Goal: Check status

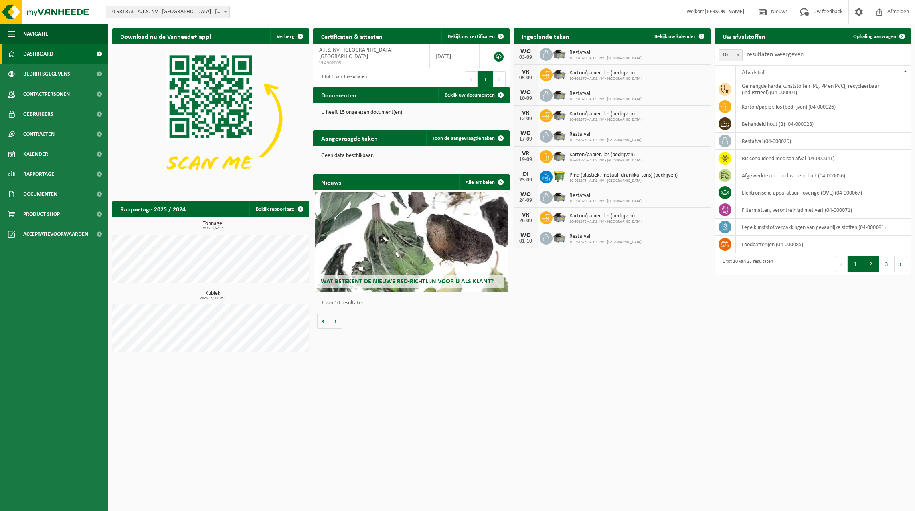
click at [869, 268] on button "2" at bounding box center [871, 264] width 16 height 16
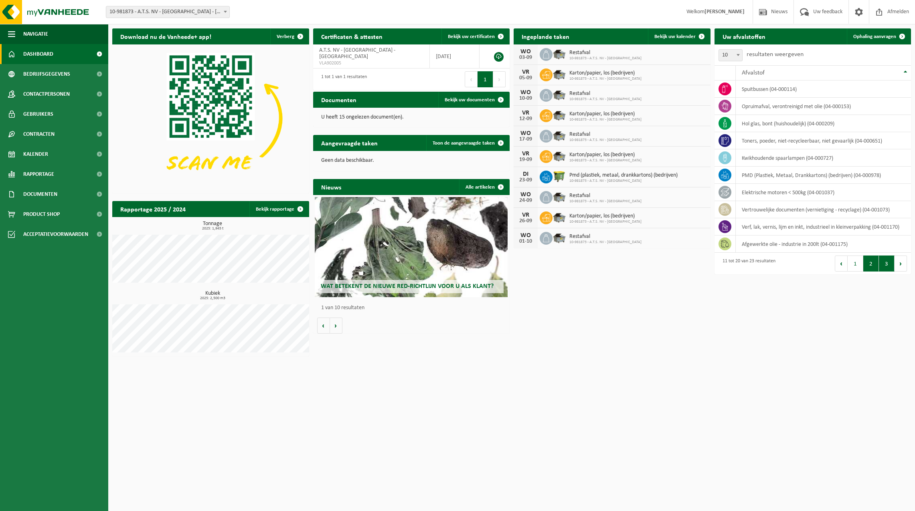
click at [884, 265] on button "3" at bounding box center [886, 264] width 16 height 16
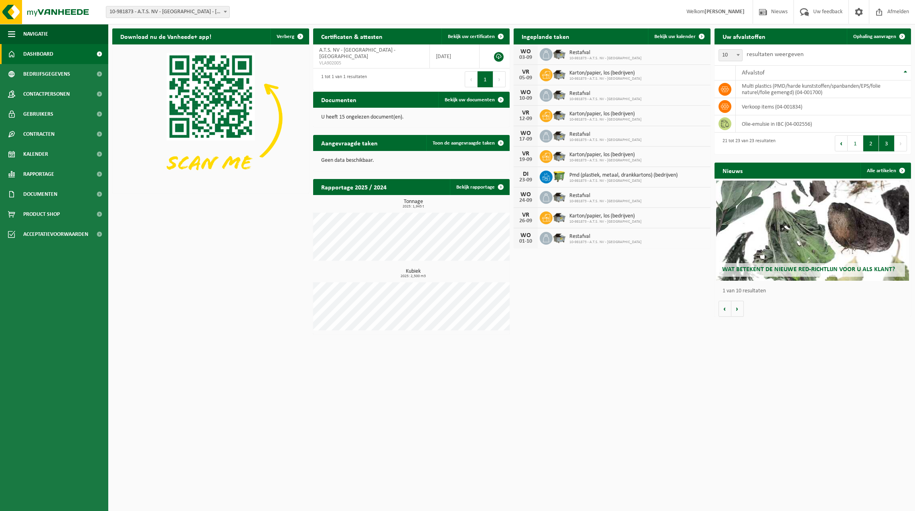
click at [872, 142] on button "2" at bounding box center [871, 143] width 16 height 16
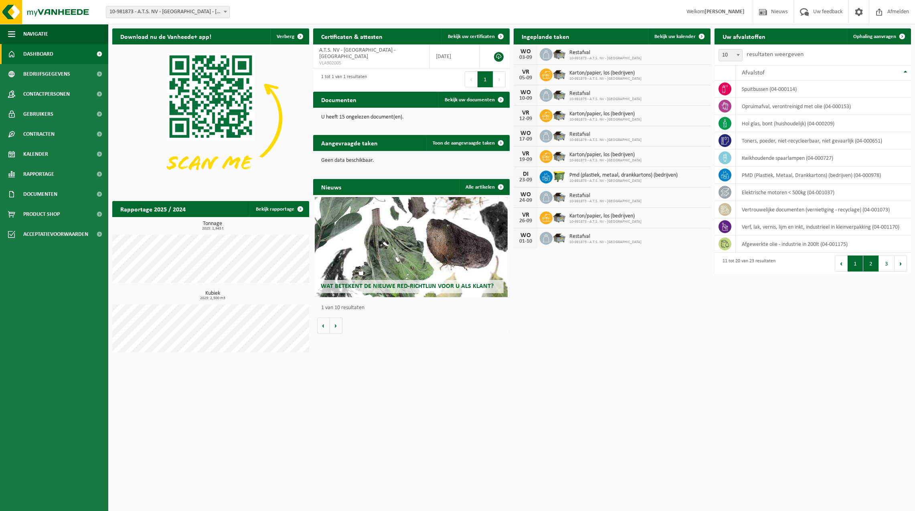
click at [853, 261] on button "1" at bounding box center [855, 264] width 16 height 16
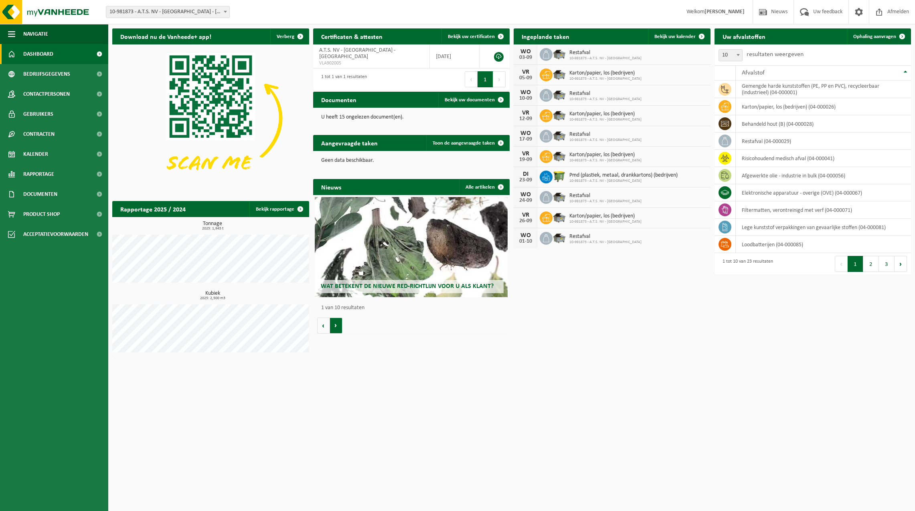
click at [337, 325] on button "Volgende" at bounding box center [336, 326] width 12 height 16
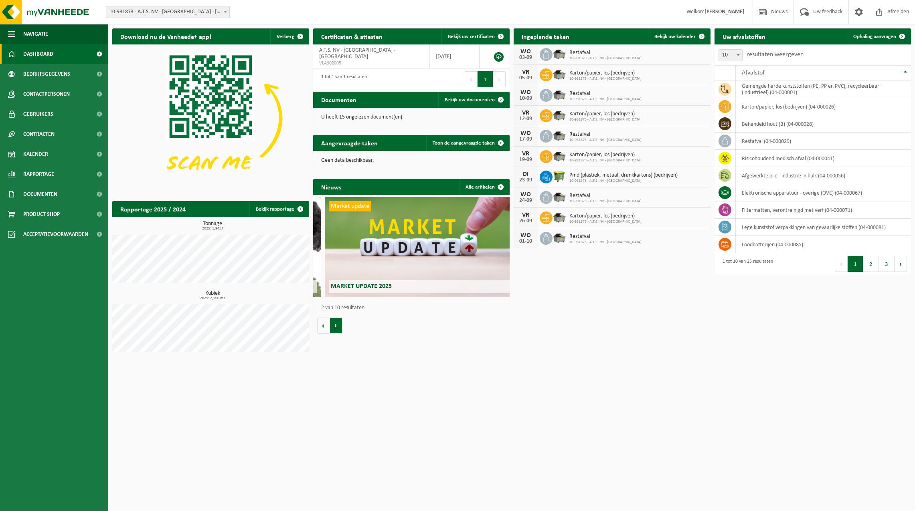
click at [337, 325] on button "Volgende" at bounding box center [336, 326] width 12 height 16
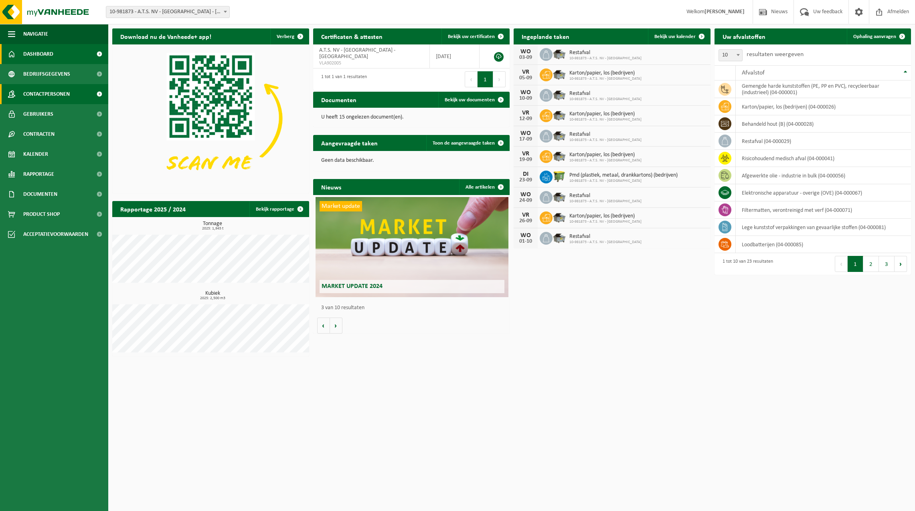
scroll to position [0, 393]
click at [37, 170] on span "Rapportage" at bounding box center [38, 174] width 31 height 20
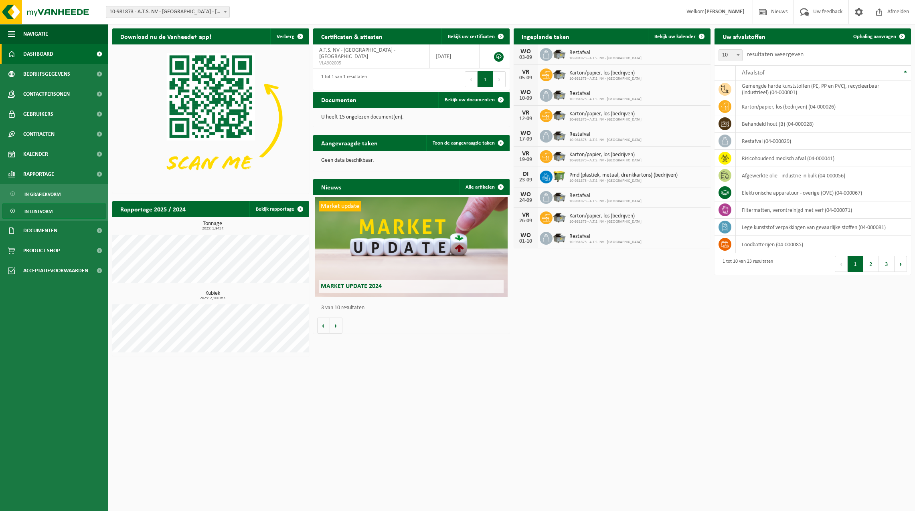
click at [43, 206] on span "In lijstvorm" at bounding box center [38, 211] width 28 height 15
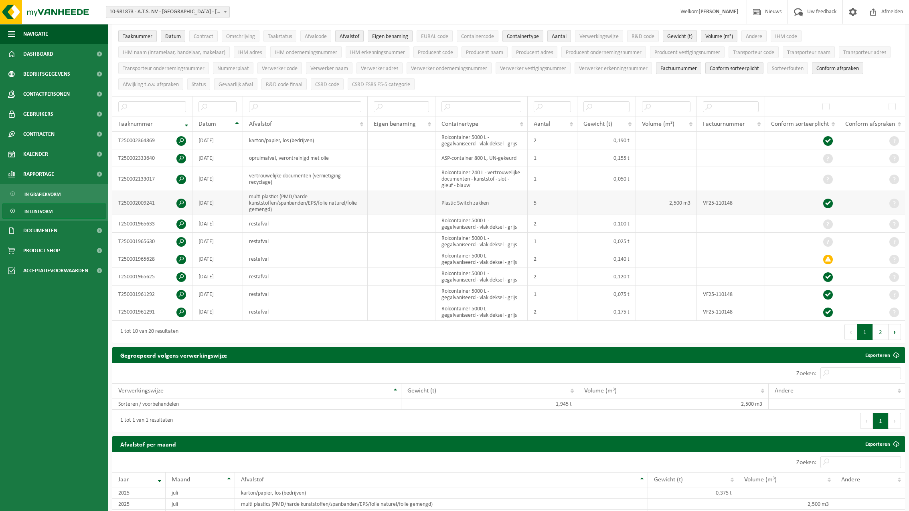
scroll to position [80, 0]
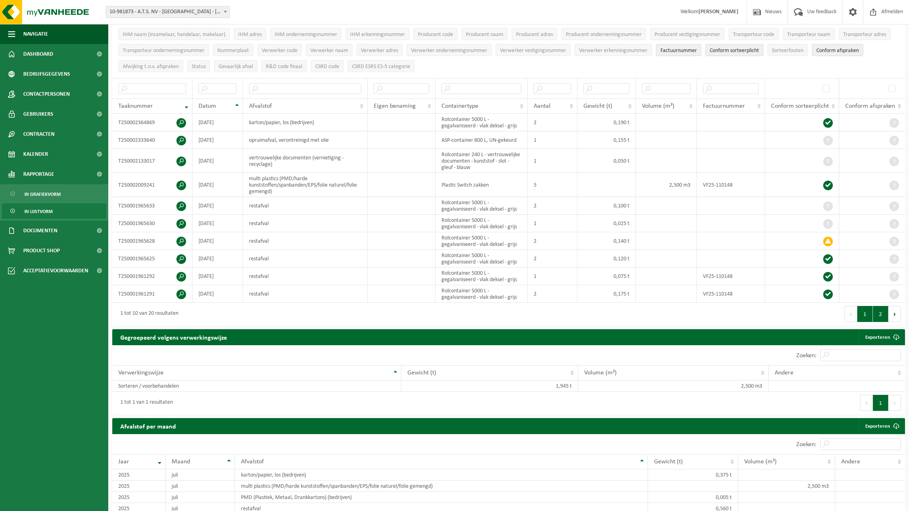
click at [878, 312] on button "2" at bounding box center [880, 314] width 16 height 16
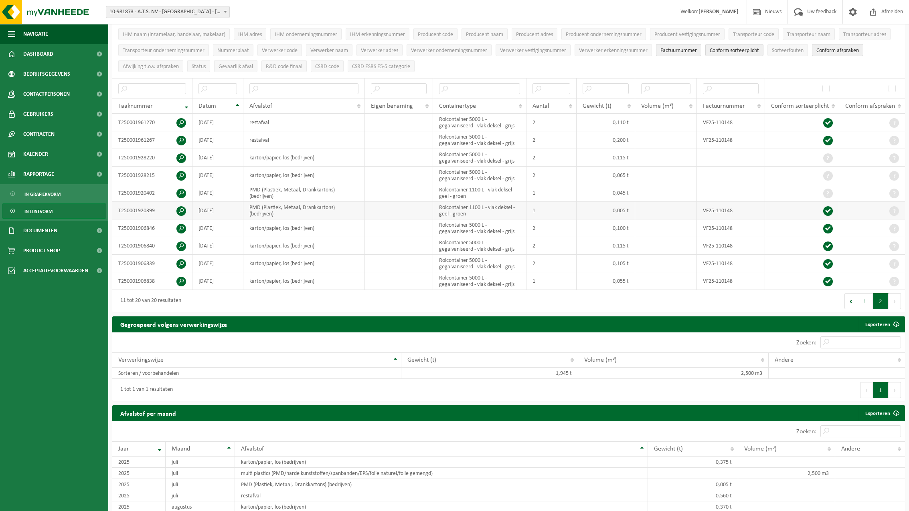
scroll to position [40, 0]
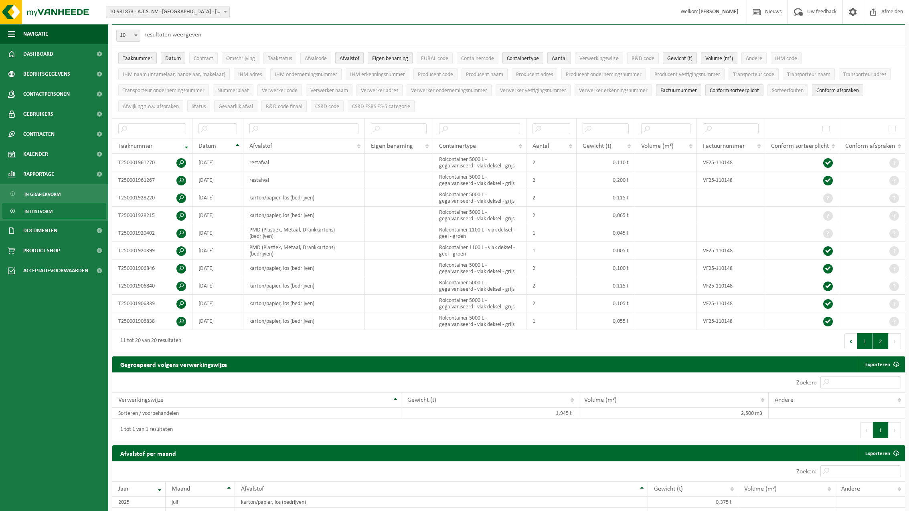
click at [865, 338] on button "1" at bounding box center [865, 341] width 16 height 16
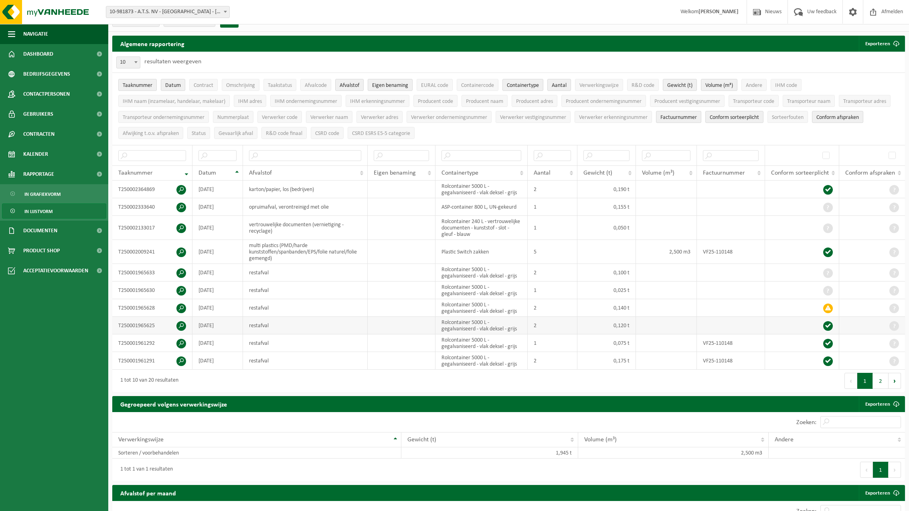
scroll to position [0, 0]
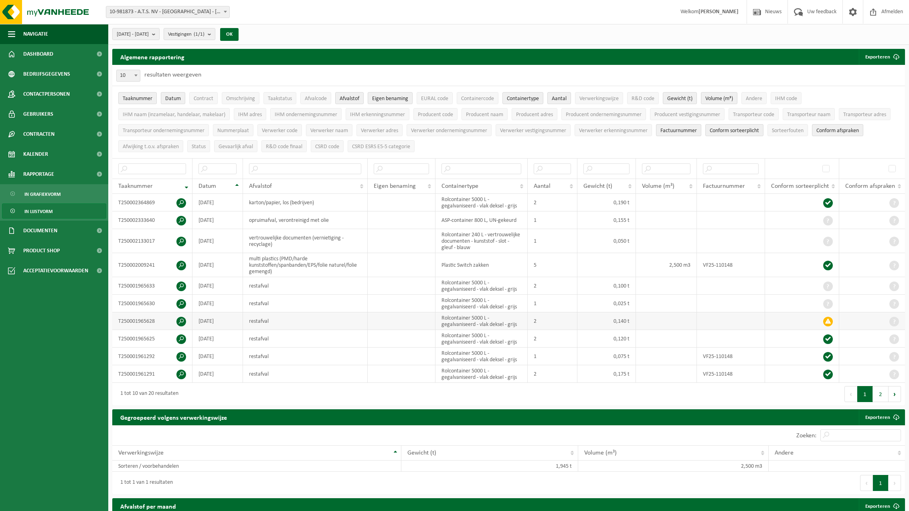
click at [828, 321] on span at bounding box center [828, 322] width 10 height 10
click at [827, 320] on span at bounding box center [828, 322] width 10 height 10
click at [741, 320] on td at bounding box center [731, 322] width 68 height 18
click at [834, 319] on td at bounding box center [802, 322] width 74 height 18
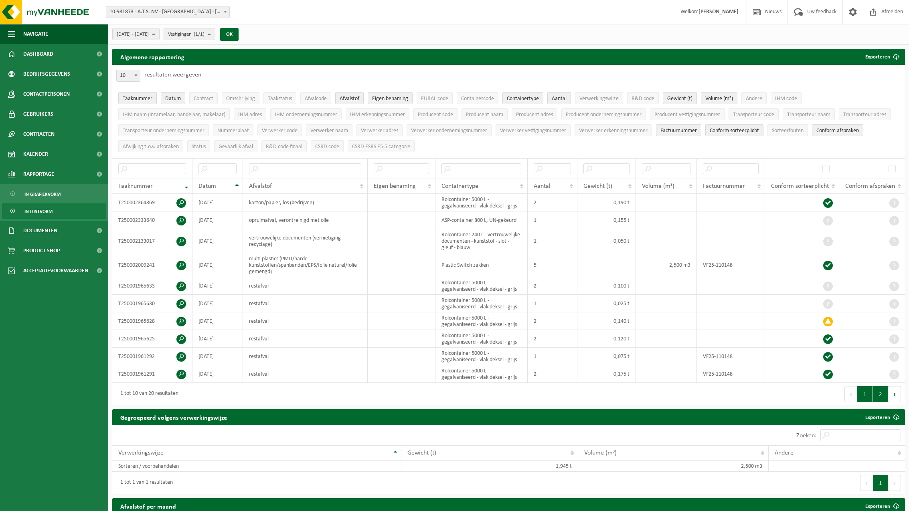
click at [880, 394] on button "2" at bounding box center [880, 394] width 16 height 16
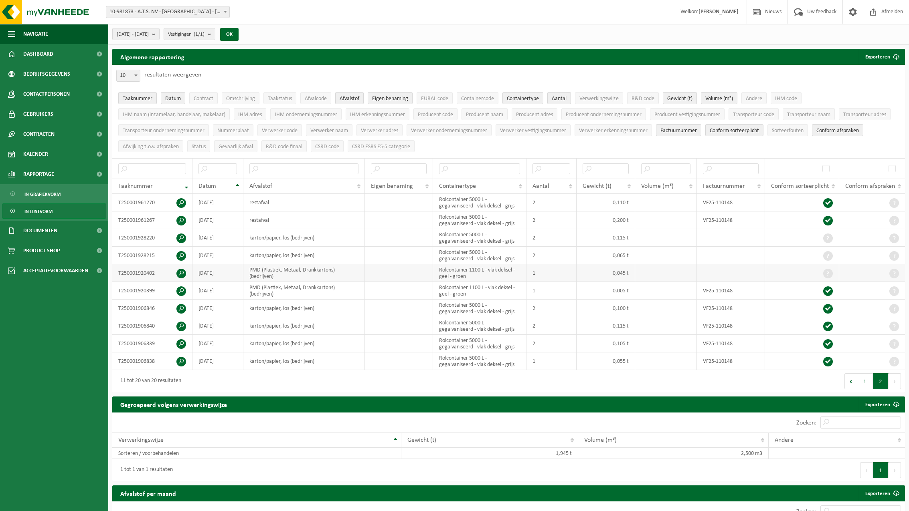
click at [823, 271] on span at bounding box center [828, 274] width 10 height 10
click at [819, 252] on td at bounding box center [802, 256] width 74 height 18
click at [816, 238] on td at bounding box center [802, 238] width 74 height 18
click at [866, 376] on button "1" at bounding box center [865, 381] width 16 height 16
